Goal: Transaction & Acquisition: Purchase product/service

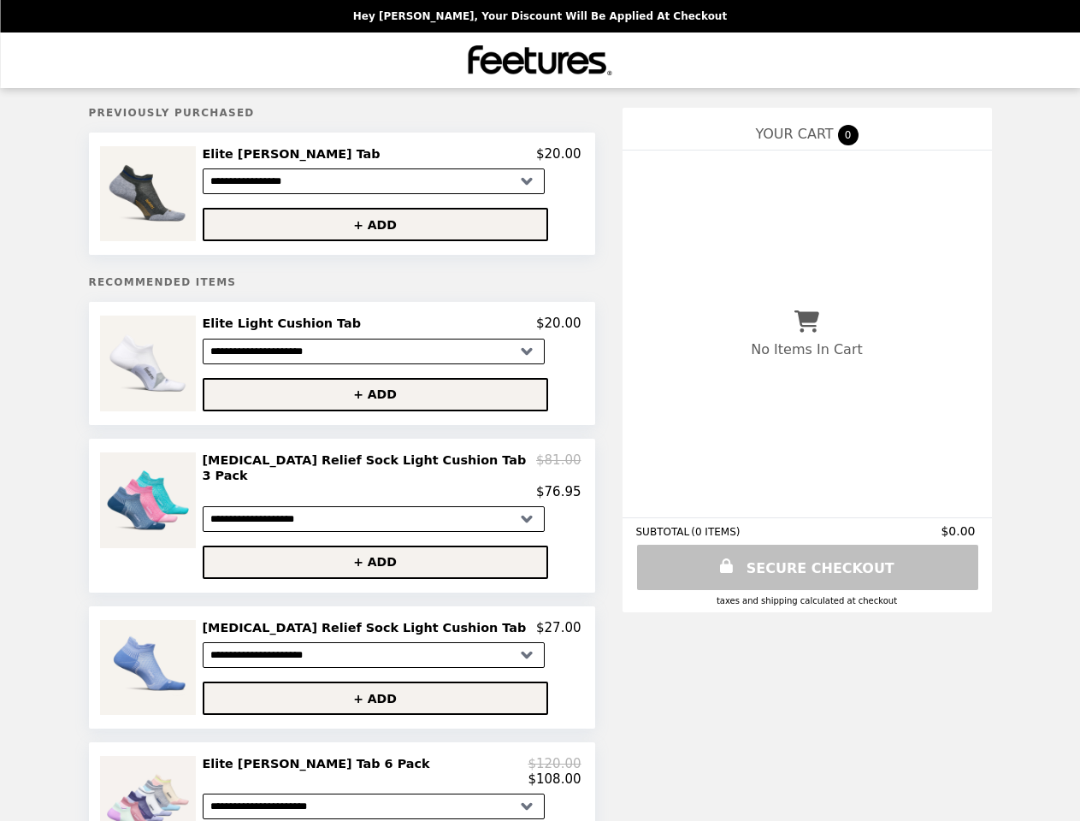
click at [174, 196] on img at bounding box center [149, 193] width 99 height 95
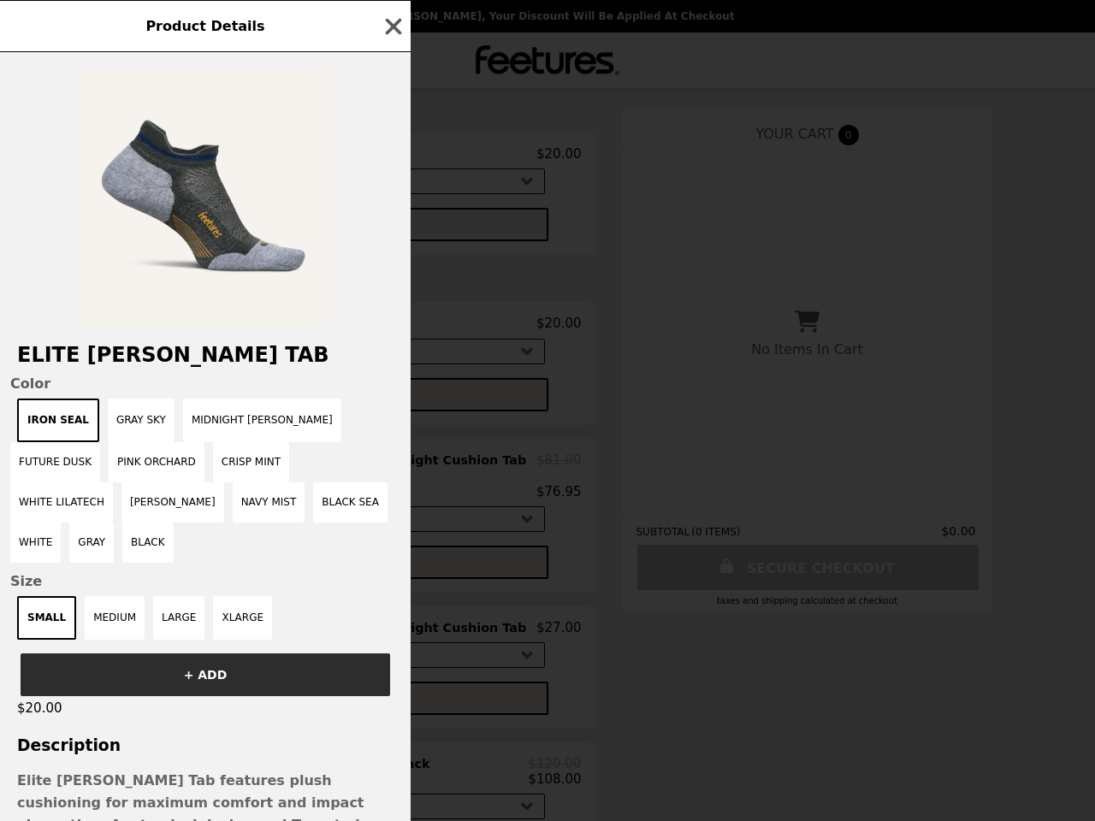
click at [392, 157] on div "Product Details Elite Max Cushion Tab Color Iron Seal Gray Sky Midnight [PERSON…" at bounding box center [547, 410] width 1095 height 821
click at [392, 228] on div at bounding box center [205, 189] width 411 height 274
click at [174, 367] on h2 "Elite [PERSON_NAME] Tab" at bounding box center [205, 355] width 411 height 24
click at [392, 329] on div "Product Details Elite Max Cushion Tab Color Iron Seal Gray Sky Midnight [PERSON…" at bounding box center [547, 410] width 1095 height 821
click at [392, 400] on button "+ ADD" at bounding box center [376, 394] width 346 height 33
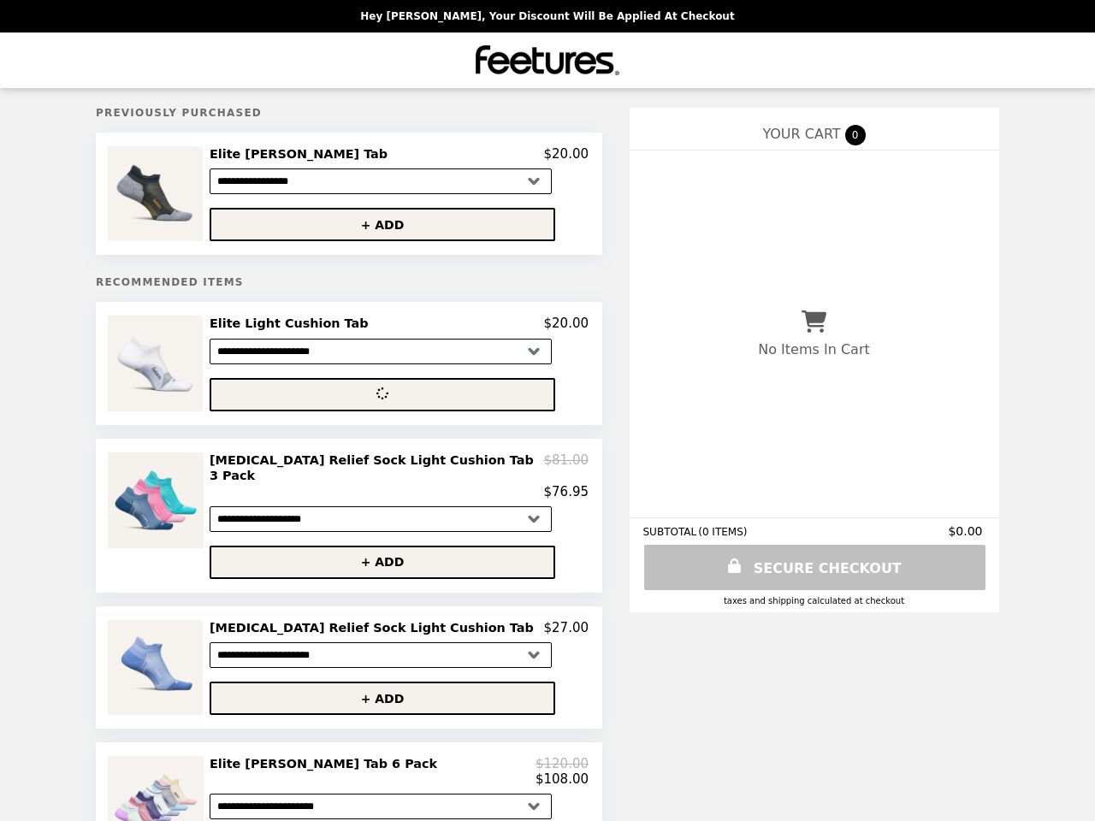
click at [174, 515] on img at bounding box center [158, 501] width 100 height 96
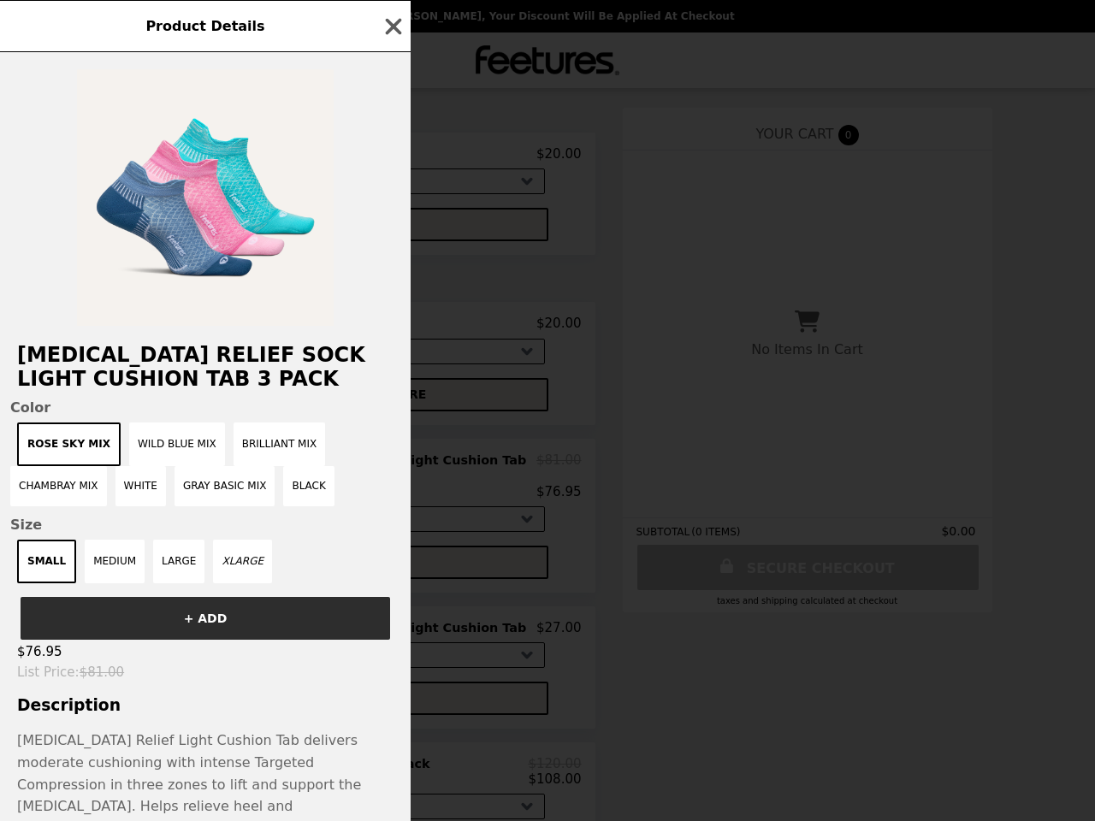
click at [392, 476] on div "Product Details [MEDICAL_DATA] Relief Sock Light Cushion Tab 3 Pack Color Rose …" at bounding box center [547, 410] width 1095 height 821
click at [392, 555] on div "SMALL MEDIUM LARGE XLARGE" at bounding box center [205, 562] width 390 height 44
